Goal: Find specific page/section: Find specific page/section

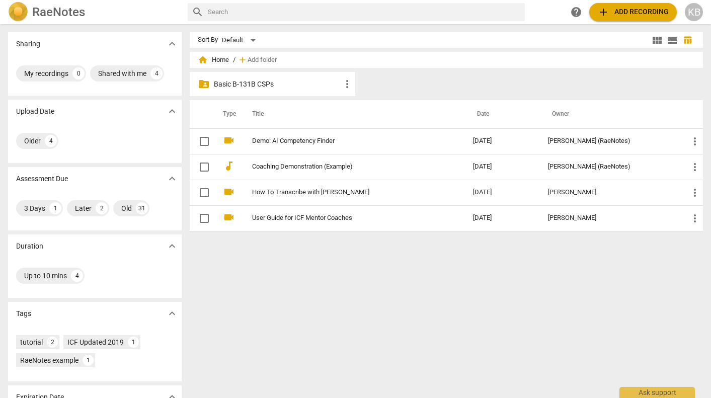
click at [270, 83] on p "Basic B-131B CSPs" at bounding box center [277, 84] width 127 height 11
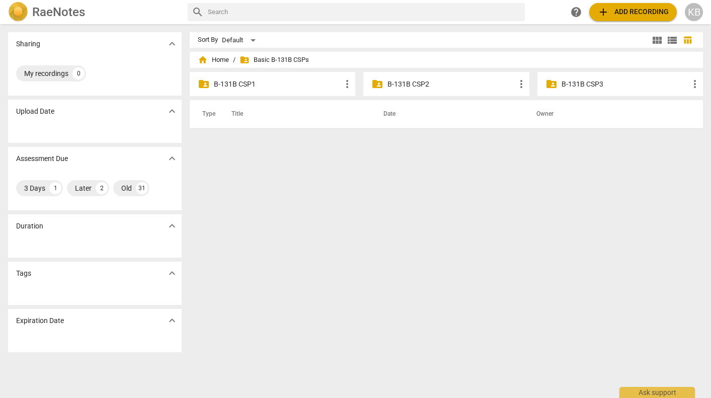
click at [405, 81] on p "B-131B CSP2" at bounding box center [450, 84] width 127 height 11
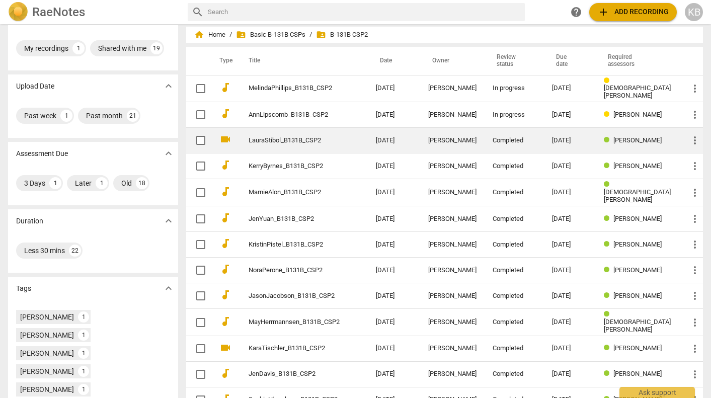
scroll to position [27, 0]
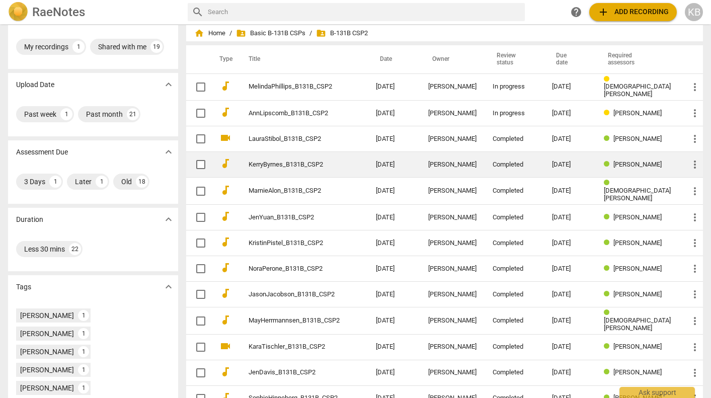
click at [299, 161] on link "KerryByrnes_B131B_CSP2" at bounding box center [293, 165] width 91 height 8
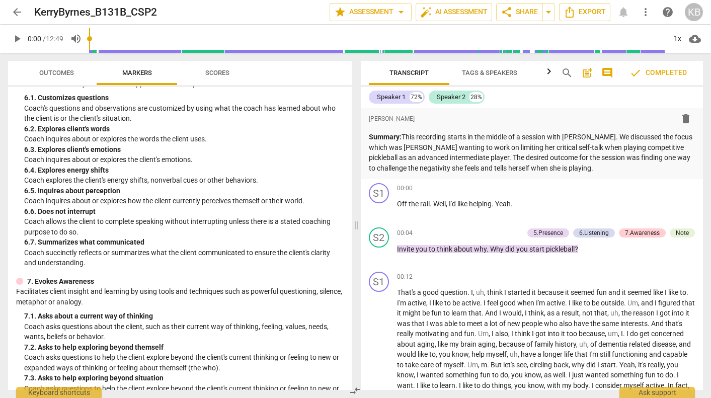
scroll to position [604, 0]
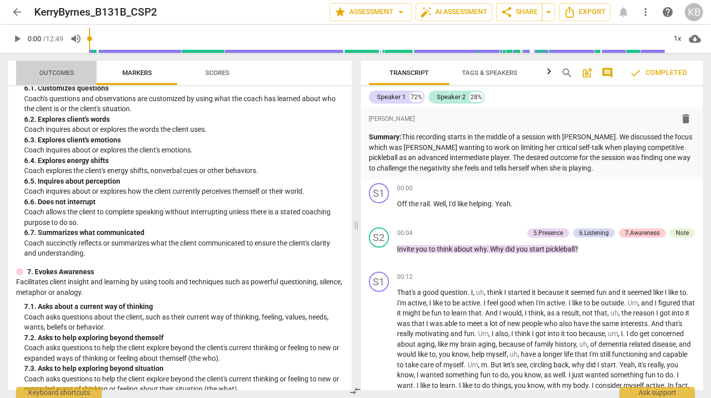
click at [53, 70] on span "Outcomes" at bounding box center [56, 73] width 35 height 8
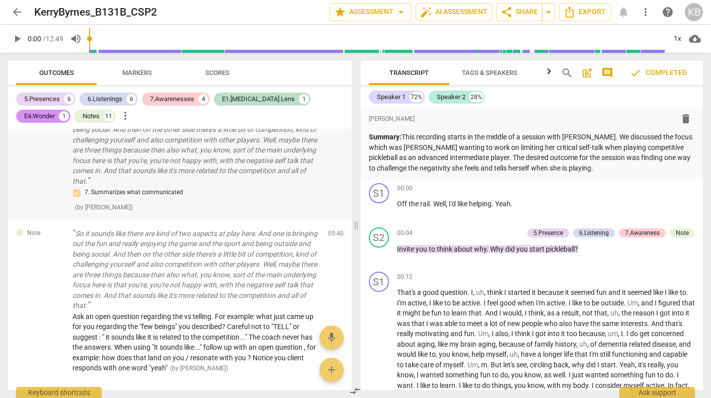
scroll to position [1147, 0]
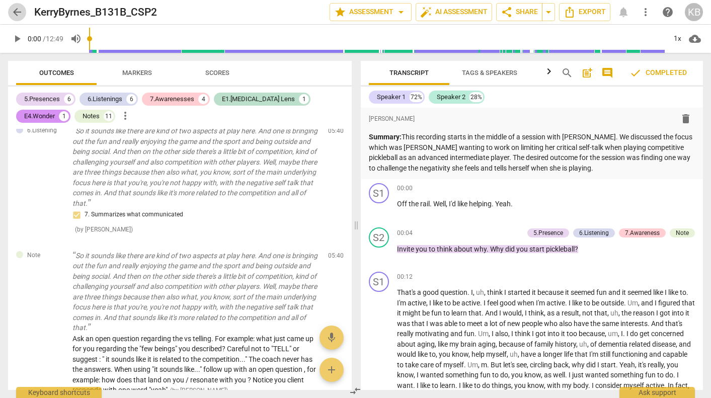
click at [17, 10] on span "arrow_back" at bounding box center [17, 12] width 12 height 12
